Goal: Task Accomplishment & Management: Complete application form

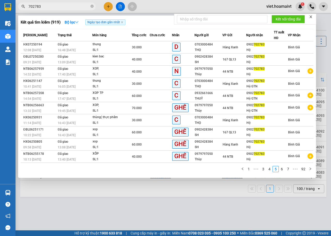
click at [109, 7] on div at bounding box center [165, 118] width 331 height 236
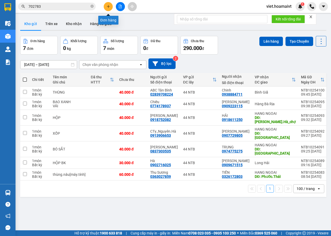
click at [109, 7] on icon "plus" at bounding box center [108, 7] width 4 height 4
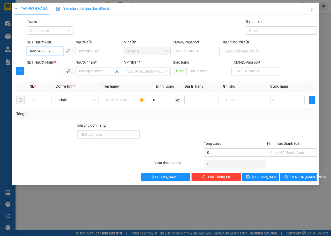
type input "0352472007"
click at [53, 71] on input "SĐT Người Nhận *" at bounding box center [45, 71] width 36 height 8
type input "0388985154"
click at [59, 82] on div "0388985154 - KO TÊN" at bounding box center [50, 82] width 40 height 6
type input "D39 KDC NAM LONG"
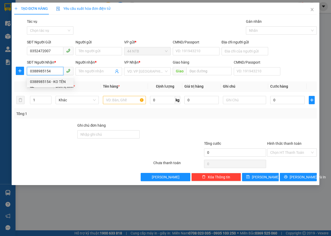
type input "KO TÊN"
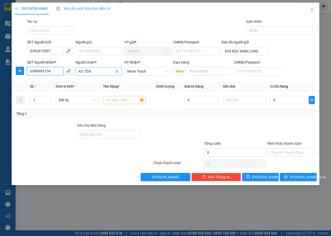
type input "0388985154"
drag, startPoint x: 94, startPoint y: 72, endPoint x: 73, endPoint y: 72, distance: 21.4
click at [73, 72] on div "SĐT Người Nhận * 0388985154 Người nhận * KO TÊN KO TÊN VP Nhận * Nhơn Trạch Gia…" at bounding box center [172, 68] width 292 height 18
type input "CTY 128"
click at [127, 100] on input "text" at bounding box center [124, 100] width 43 height 8
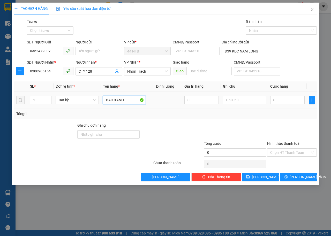
type input "BAO XANH"
click at [243, 101] on input "text" at bounding box center [244, 100] width 43 height 8
type input "C"
type input "CUỘN DÂY"
click at [282, 99] on input "0" at bounding box center [287, 100] width 34 height 8
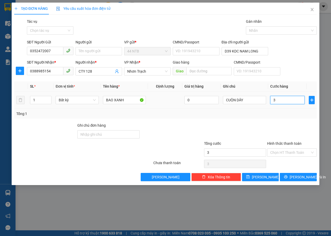
type input "3"
type input "30"
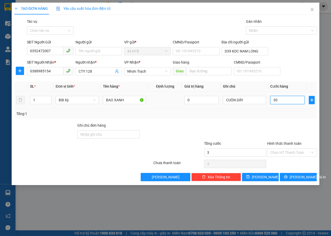
type input "30"
type input "30.000"
click at [302, 179] on span "[PERSON_NAME] và In" at bounding box center [307, 177] width 36 height 6
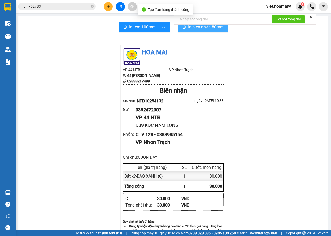
click at [202, 29] on span "In biên nhận 80mm" at bounding box center [206, 27] width 36 height 6
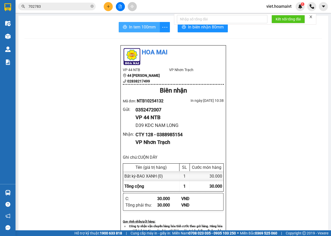
click at [129, 28] on span "In tem 100mm" at bounding box center [142, 27] width 27 height 6
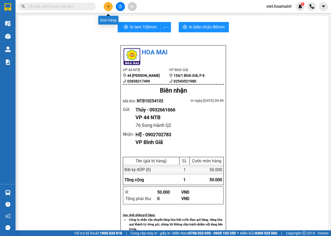
click at [109, 6] on icon "plus" at bounding box center [108, 6] width 3 height 0
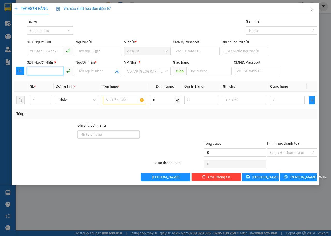
click at [42, 71] on input "SĐT Người Nhận *" at bounding box center [45, 71] width 36 height 8
type input "0987879590"
click at [53, 82] on div "0987879590 - PHƯƠNG" at bounding box center [50, 82] width 40 height 6
type input "PHƯƠNG"
type input "LONG SƠN"
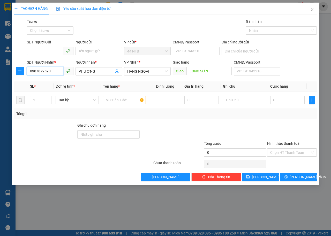
type input "0987879590"
click at [43, 50] on input "SĐT Người Gửi" at bounding box center [45, 51] width 36 height 8
type input "0967613924"
click at [128, 102] on input "text" at bounding box center [124, 100] width 43 height 8
click at [91, 48] on input "Người gửi" at bounding box center [98, 51] width 47 height 8
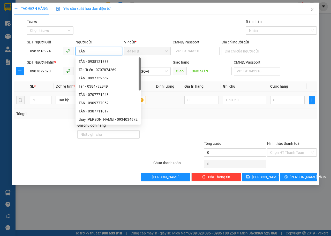
type input "TÂN"
click at [131, 99] on input "text" at bounding box center [124, 100] width 43 height 8
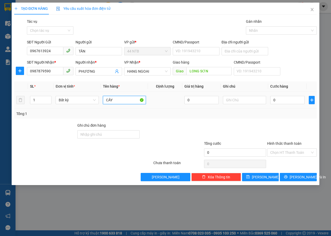
type input "CÂY"
type input "4"
type input "40"
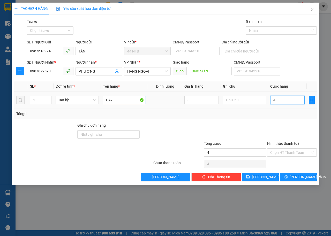
type input "40"
type input "40.000"
click at [296, 153] on input "Hình thức thanh toán" at bounding box center [290, 153] width 40 height 8
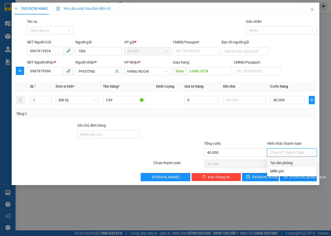
click at [301, 163] on div "Tại văn phòng" at bounding box center [291, 163] width 43 height 6
type input "0"
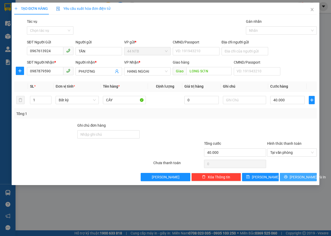
click at [302, 177] on span "[PERSON_NAME] và In" at bounding box center [307, 177] width 36 height 6
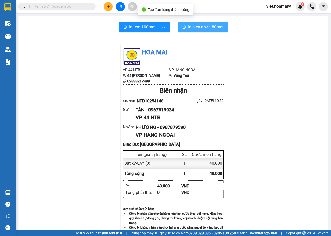
drag, startPoint x: 305, startPoint y: 153, endPoint x: 198, endPoint y: 24, distance: 167.8
click at [198, 24] on span "In biên nhận 80mm" at bounding box center [206, 27] width 36 height 6
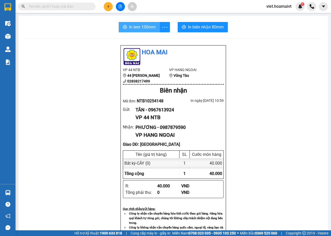
click at [143, 29] on span "In tem 100mm" at bounding box center [142, 27] width 27 height 6
